Goal: Obtain resource: Download file/media

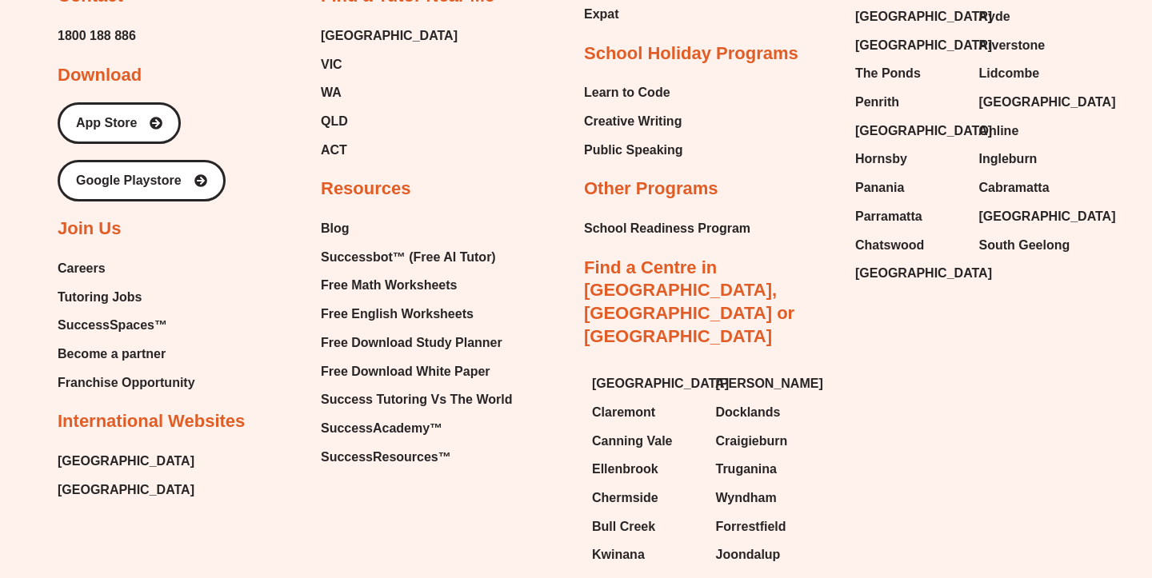
scroll to position [6814, 0]
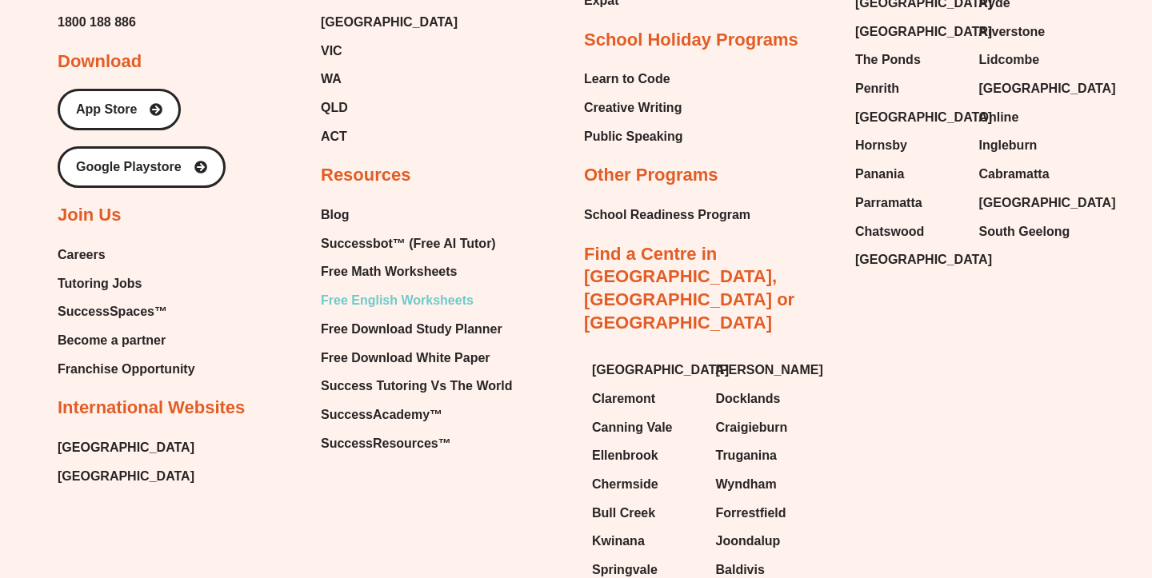
click at [397, 289] on span "Free English Worksheets" at bounding box center [397, 301] width 153 height 24
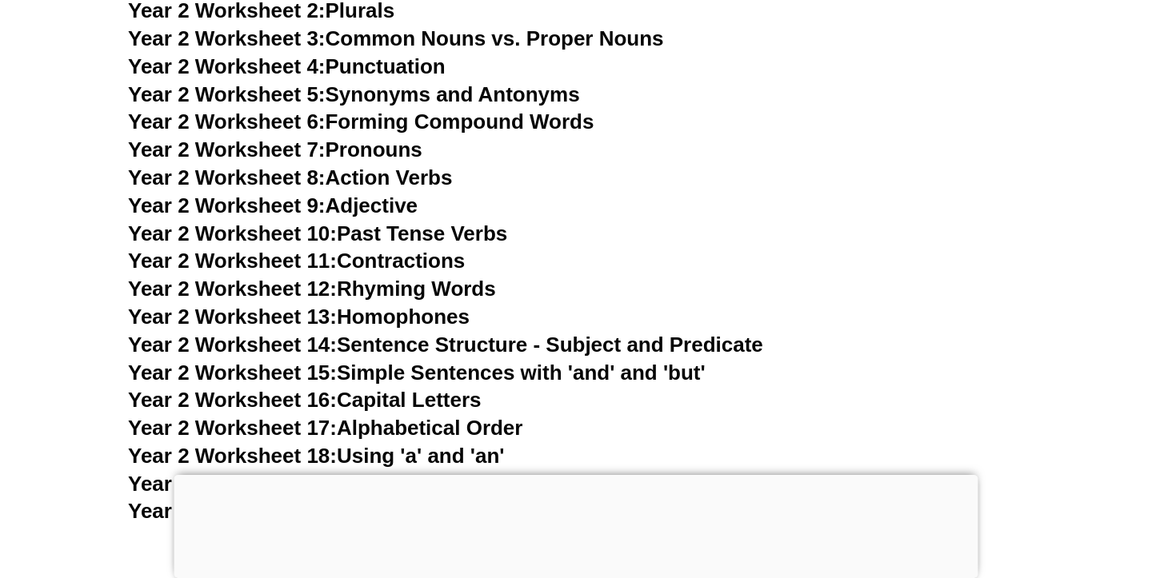
scroll to position [4763, 0]
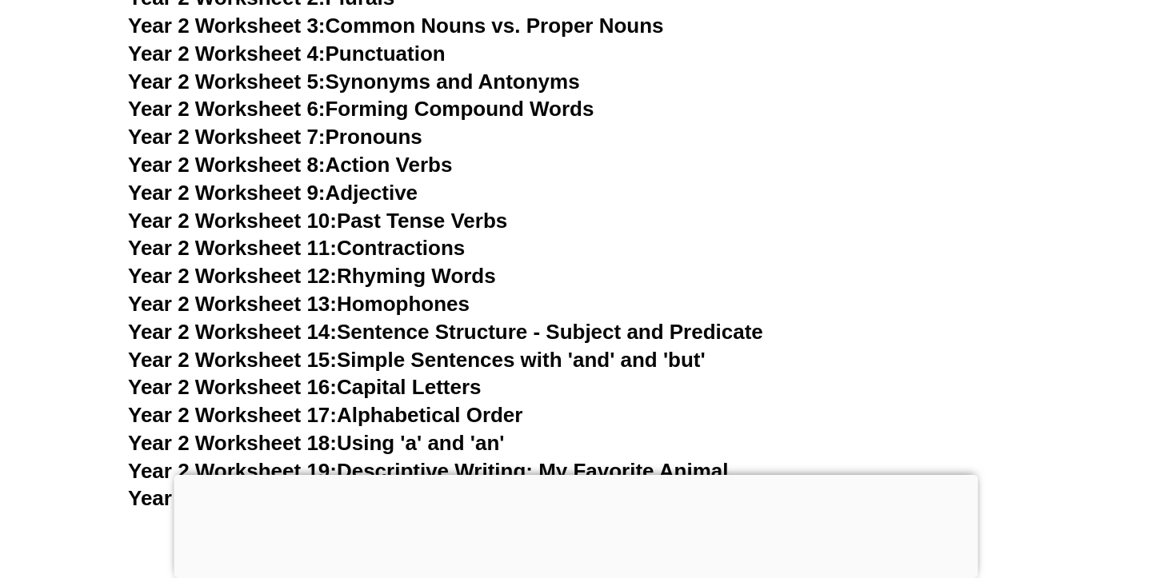
click at [436, 325] on link "Year 2 Worksheet 14: Sentence Structure - Subject and Predicate" at bounding box center [445, 332] width 635 height 24
click at [309, 278] on span "Year 2 Worksheet 12:" at bounding box center [232, 276] width 209 height 24
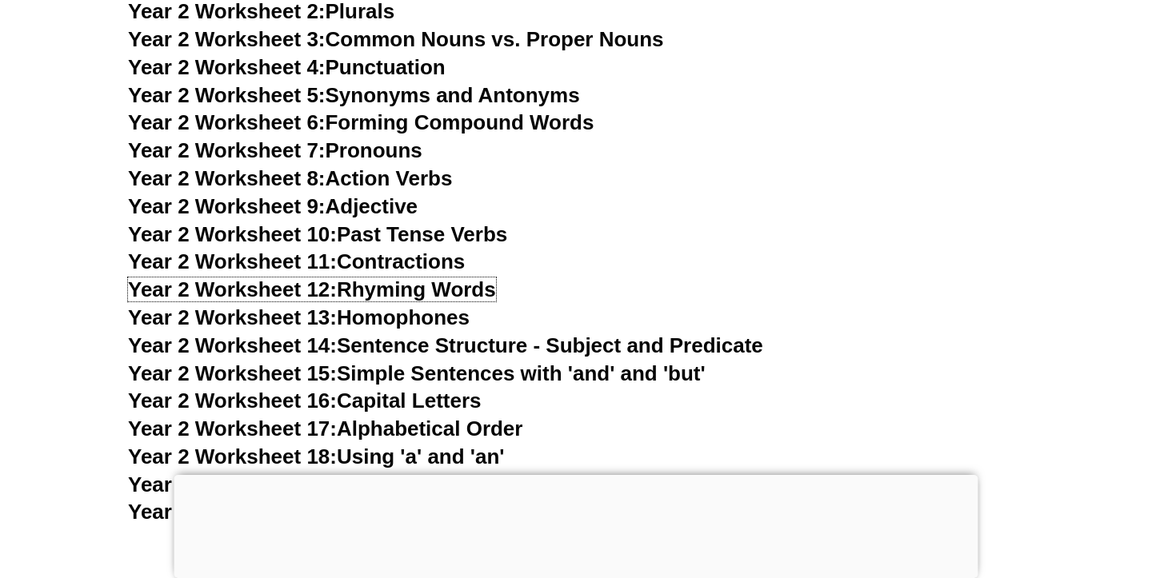
scroll to position [4763, 0]
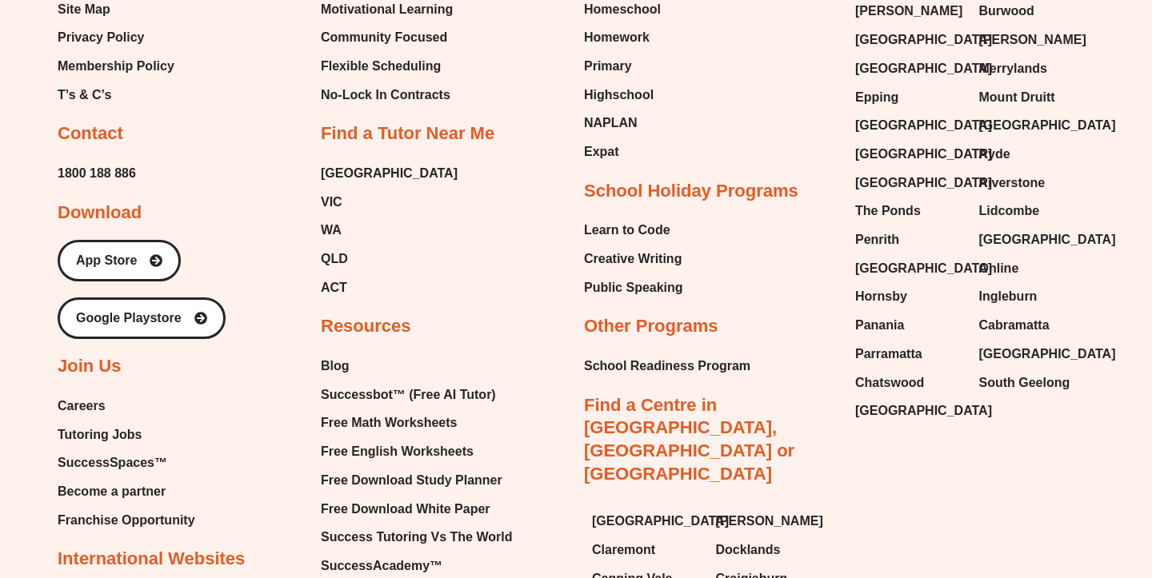
scroll to position [6888, 0]
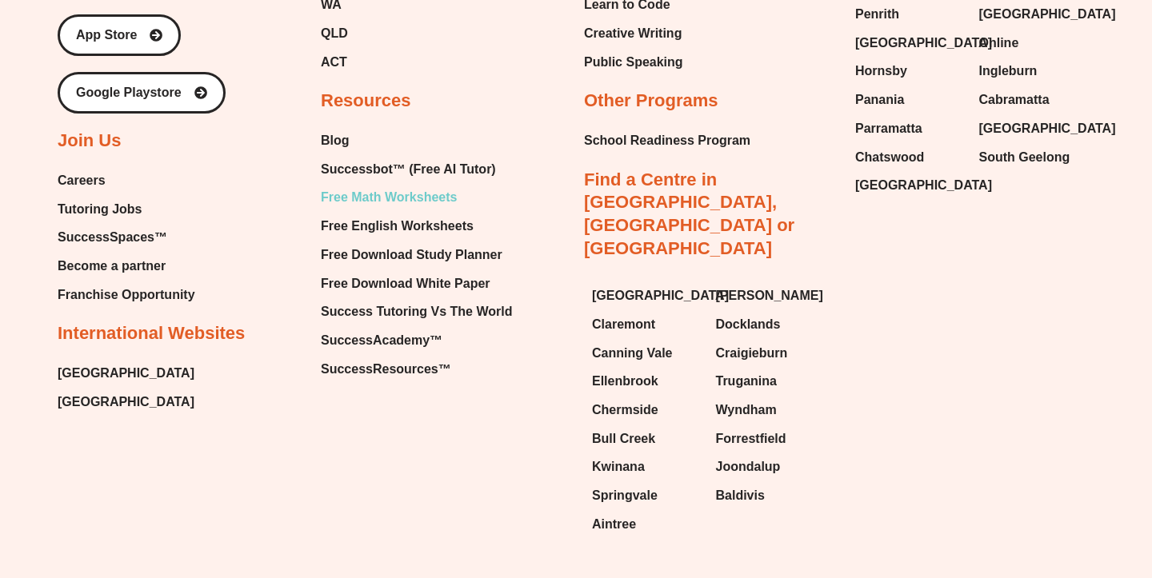
click at [437, 186] on span "Free Math Worksheets" at bounding box center [389, 198] width 136 height 24
click at [372, 214] on span "Free English Worksheets" at bounding box center [397, 226] width 153 height 24
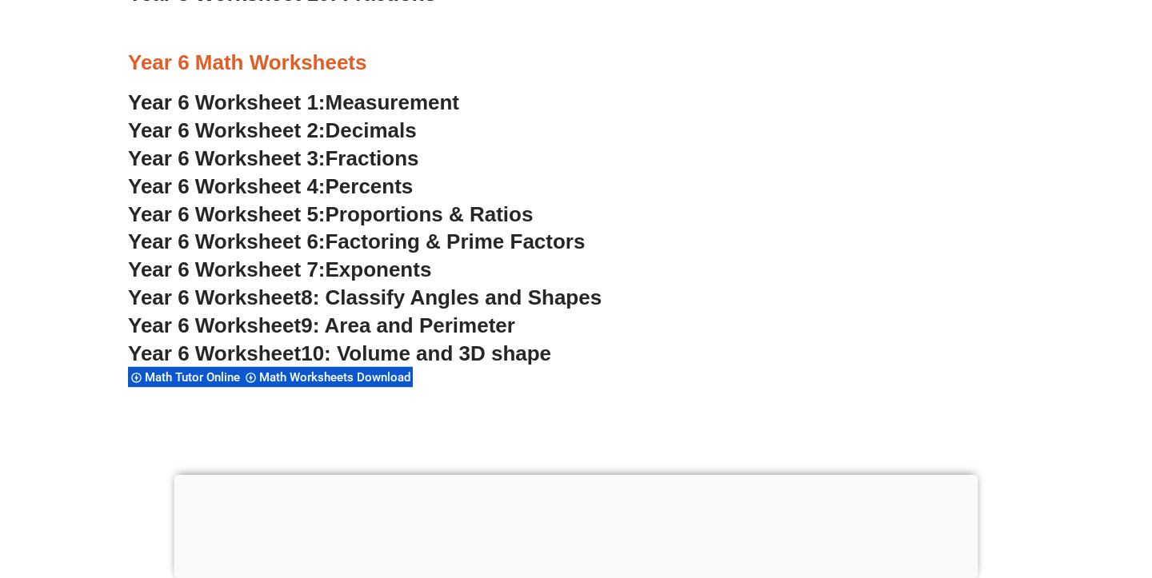
scroll to position [3371, 0]
click at [466, 330] on span "9: Area and Perimeter" at bounding box center [408, 325] width 214 height 24
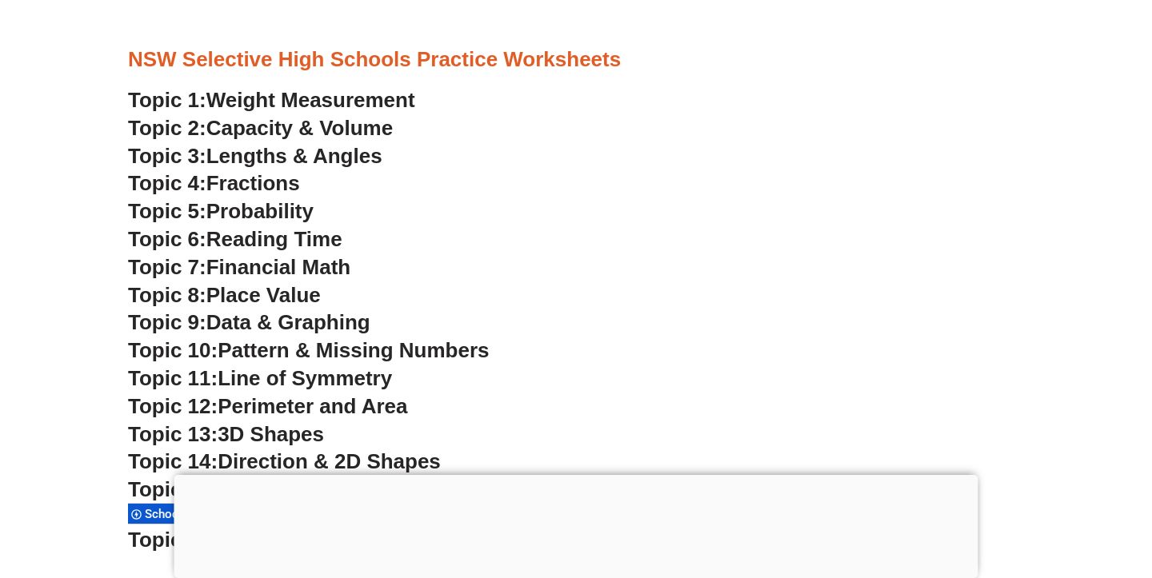
scroll to position [4080, 0]
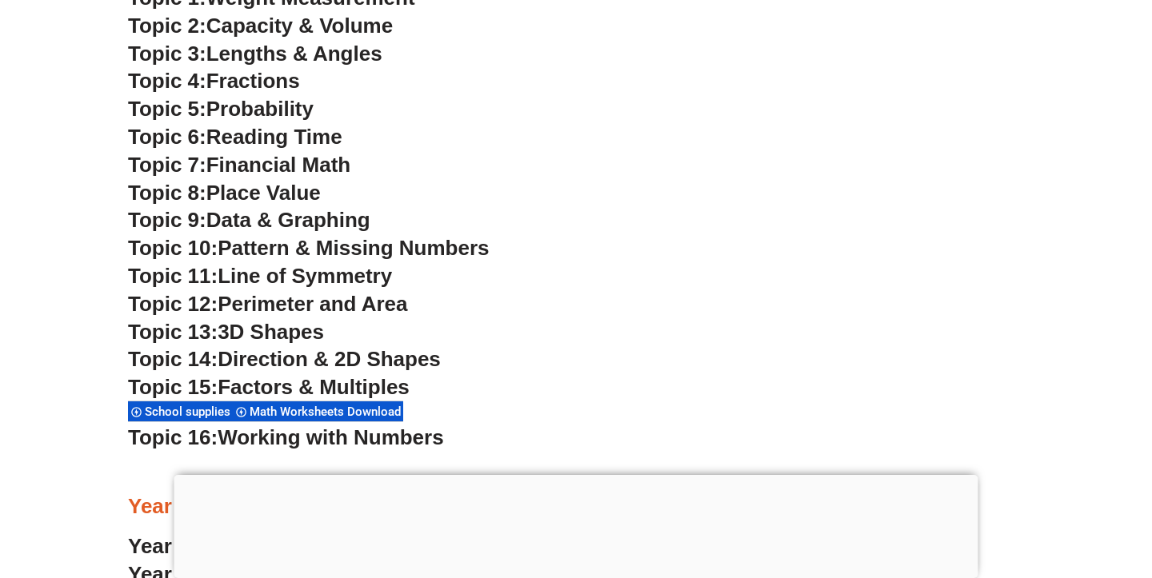
click at [354, 300] on span "Perimeter and Area" at bounding box center [313, 304] width 190 height 24
click at [258, 333] on span "3D Shapes" at bounding box center [271, 332] width 106 height 24
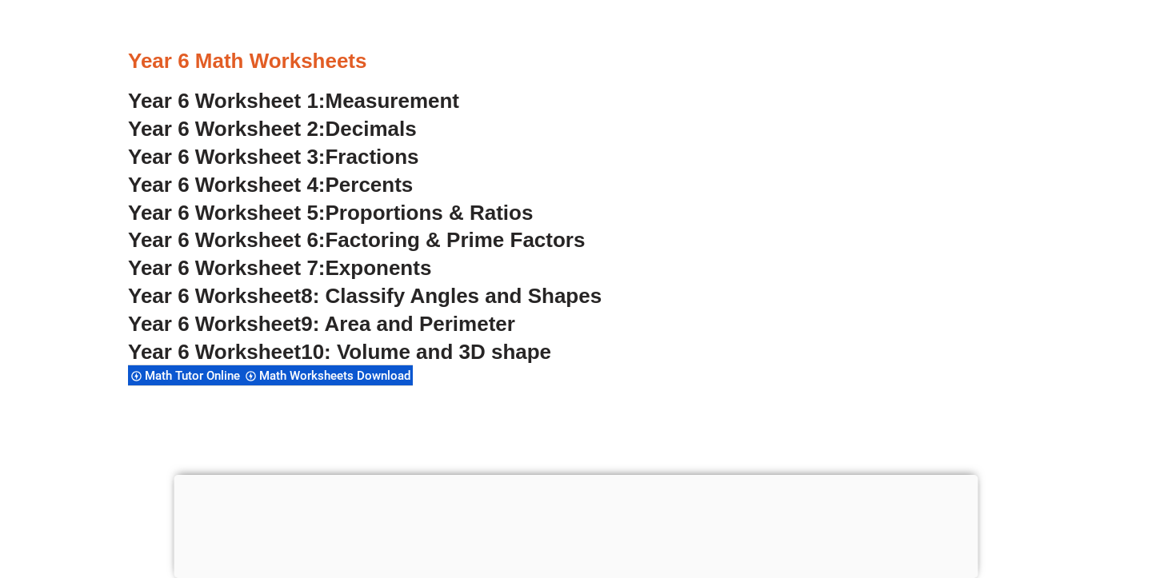
scroll to position [3371, 0]
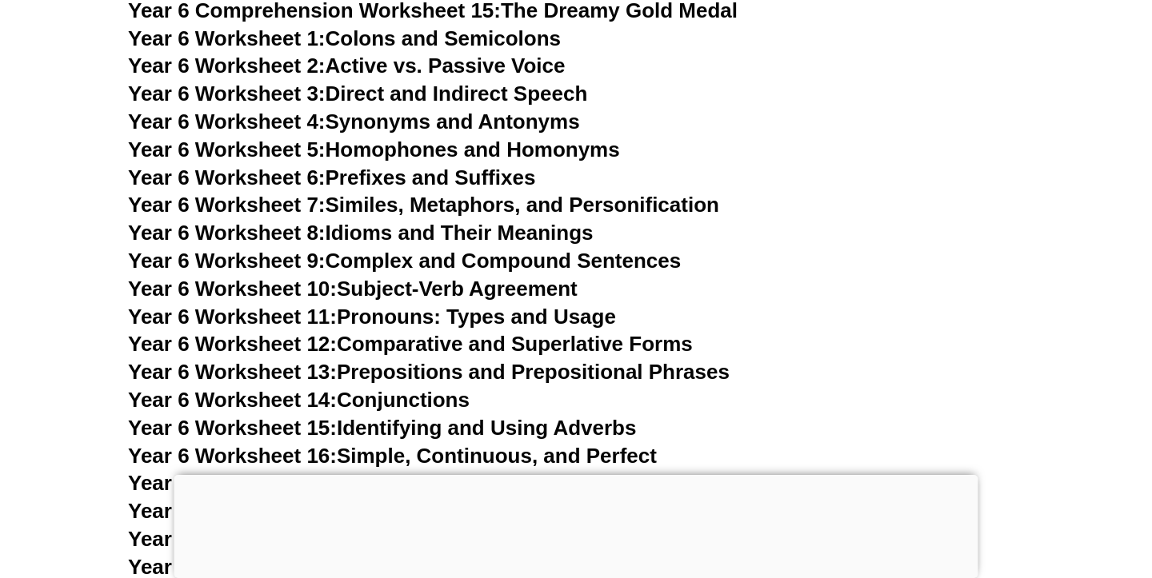
scroll to position [9489, 0]
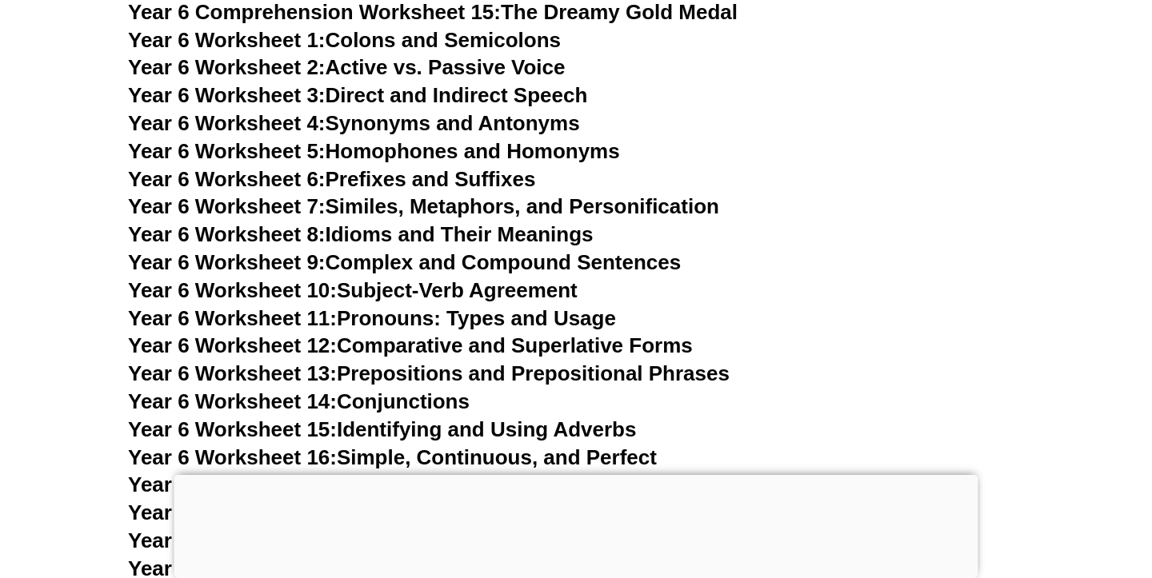
click at [426, 194] on link "Year 6 Worksheet 7: Similes, Metaphors, and Personification" at bounding box center [423, 206] width 591 height 24
